Goal: Transaction & Acquisition: Purchase product/service

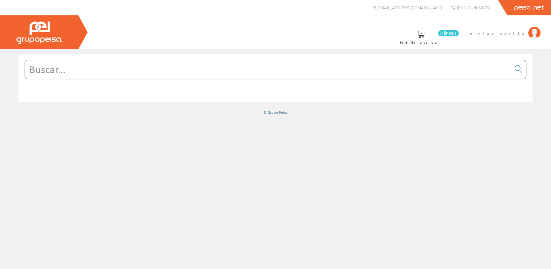
click at [513, 31] on span "Iniciar sesión" at bounding box center [495, 33] width 60 height 6
click at [250, 77] on input "text" at bounding box center [268, 69] width 486 height 18
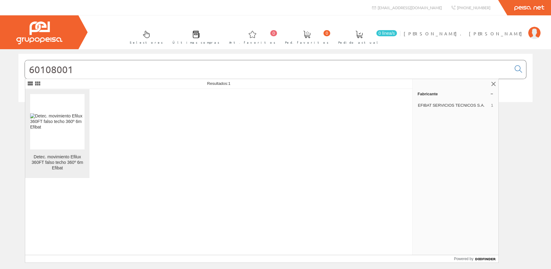
type input "60108001"
click at [76, 151] on link "Detec. movimiento Efilux 360FT falso techo 360º 6m Efibat" at bounding box center [57, 133] width 64 height 89
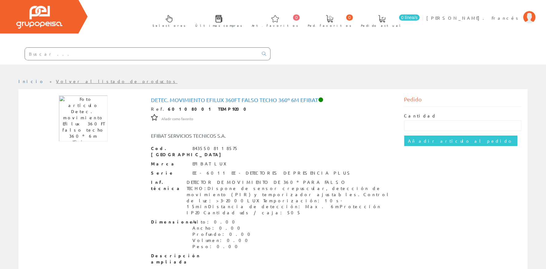
scroll to position [27, 0]
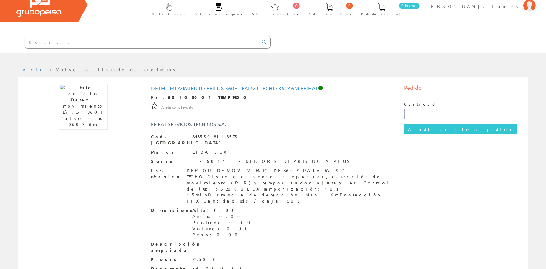
click at [438, 111] on input "text" at bounding box center [462, 114] width 117 height 10
type input "5"
click at [437, 132] on input "Añadir artículo al pedido" at bounding box center [460, 129] width 113 height 10
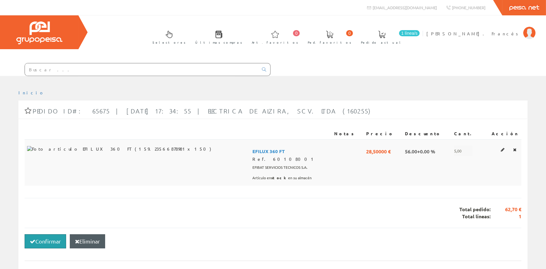
drag, startPoint x: 42, startPoint y: 243, endPoint x: 458, endPoint y: 173, distance: 422.2
click at [446, 185] on div "Notas Precio Descuento Cant. Acción EFILUX 360 FT Ref. 60108001 EFIBAT SERVICIO…" at bounding box center [273, 232] width 497 height 220
click at [454, 150] on span "5,00" at bounding box center [463, 151] width 18 height 10
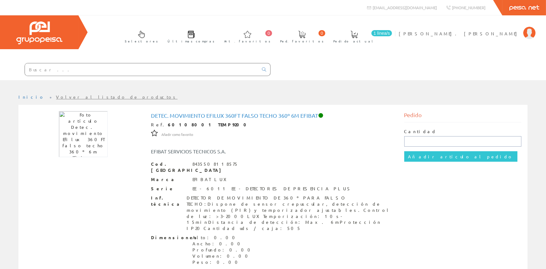
click at [418, 140] on input "text" at bounding box center [462, 141] width 117 height 10
type input "6"
click at [440, 157] on input "Añadir artículo al pedido" at bounding box center [460, 156] width 113 height 10
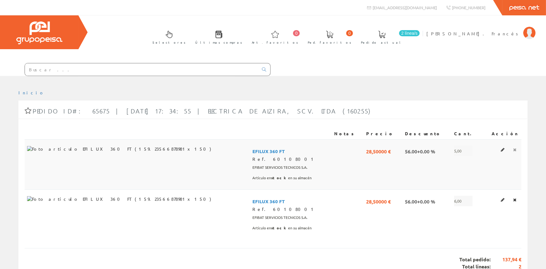
click at [515, 149] on icon at bounding box center [514, 149] width 3 height 4
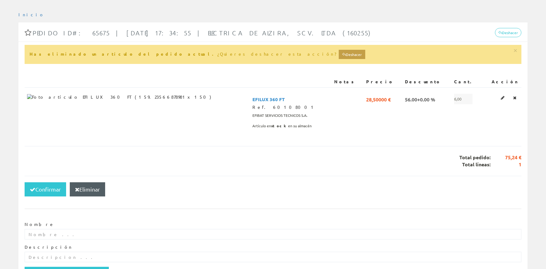
scroll to position [82, 0]
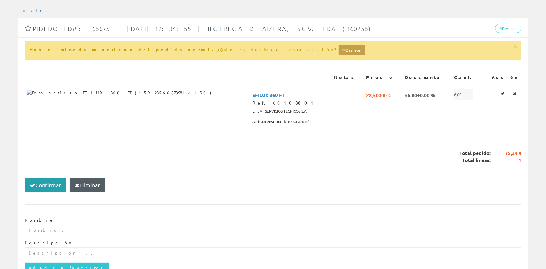
click at [35, 185] on icon "button" at bounding box center [33, 185] width 6 height 4
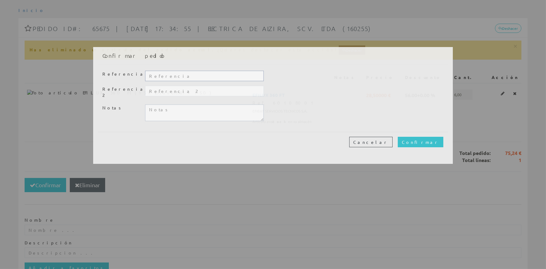
click at [168, 76] on input "text" at bounding box center [204, 76] width 119 height 10
type input "20350"
click at [426, 137] on input "Confirmar" at bounding box center [420, 142] width 45 height 10
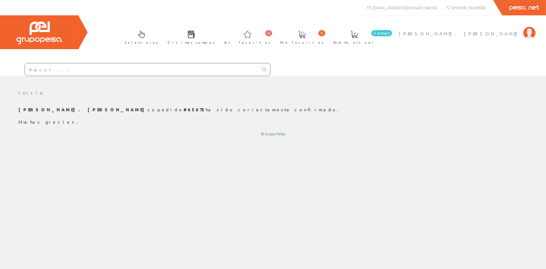
click at [505, 37] on span "[PERSON_NAME]. [PERSON_NAME]" at bounding box center [459, 33] width 121 height 6
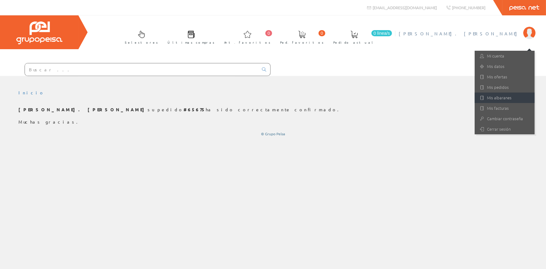
click at [495, 100] on link "Mis albaranes" at bounding box center [504, 97] width 60 height 10
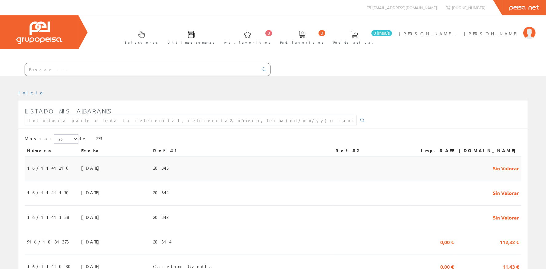
click at [178, 159] on td "20345" at bounding box center [242, 168] width 182 height 25
click at [170, 165] on span "20345" at bounding box center [161, 168] width 17 height 10
click at [170, 168] on span "20345" at bounding box center [161, 168] width 17 height 10
click at [170, 170] on span "20345" at bounding box center [161, 168] width 17 height 10
